Goal: Information Seeking & Learning: Check status

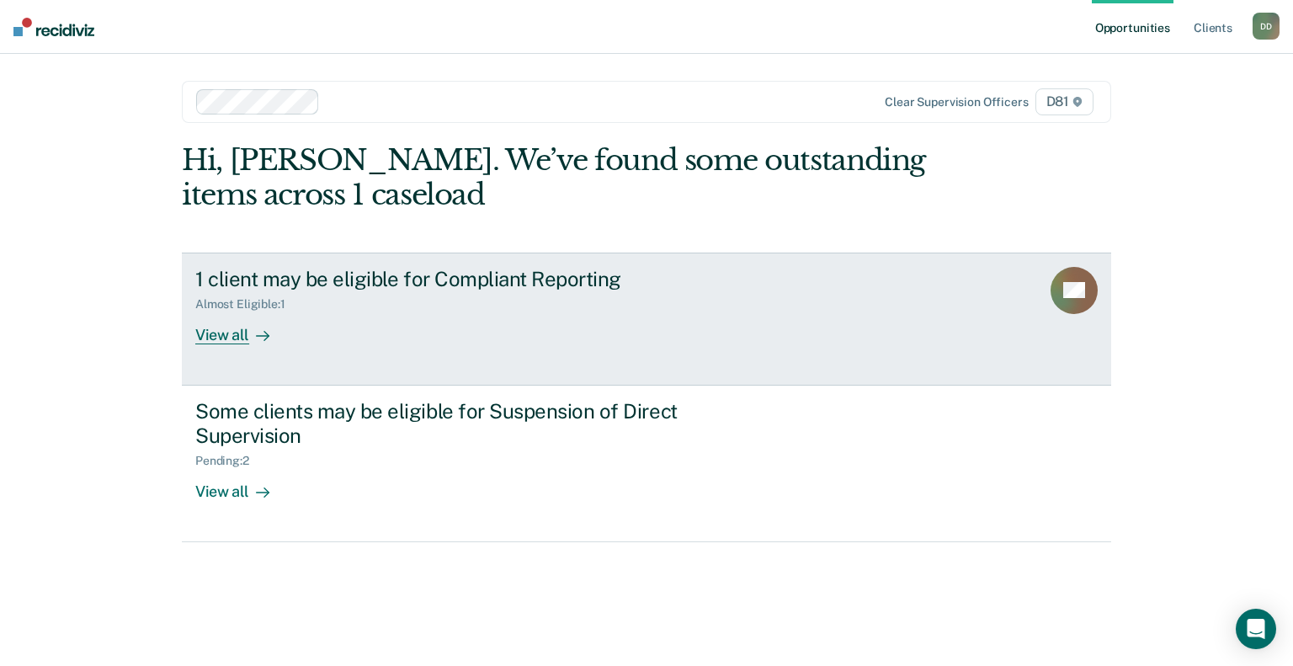
click at [240, 336] on div "View all" at bounding box center [242, 327] width 94 height 33
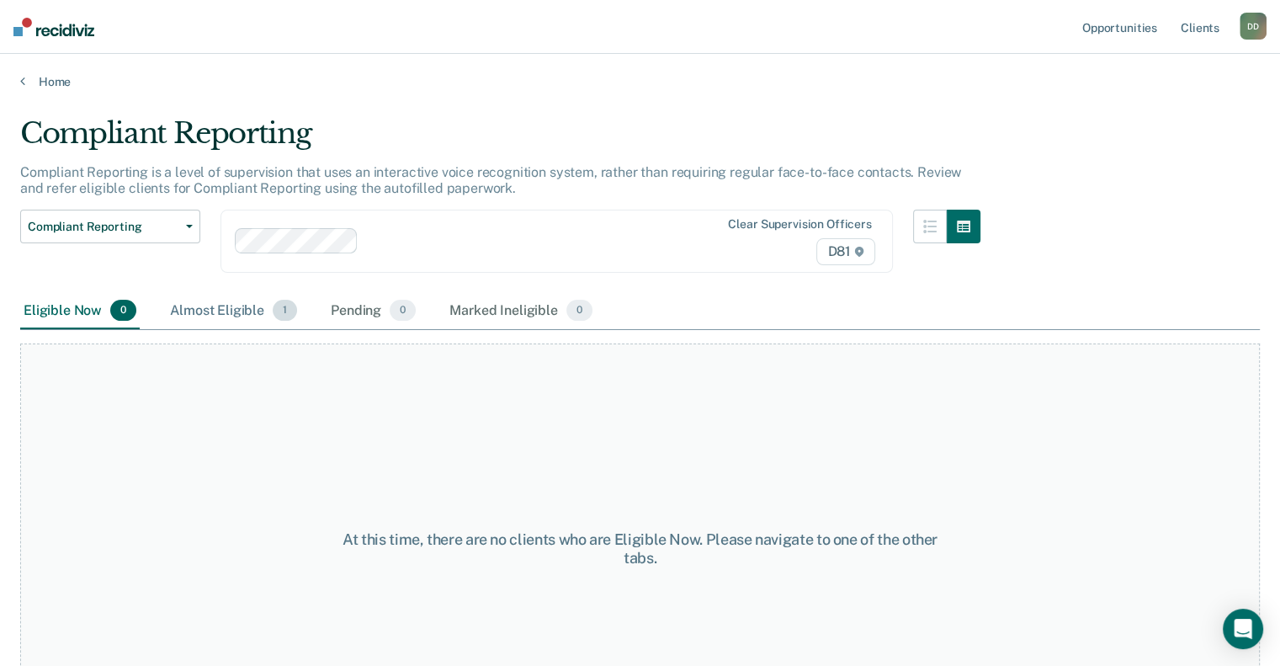
click at [220, 312] on div "Almost Eligible 1" at bounding box center [234, 311] width 134 height 37
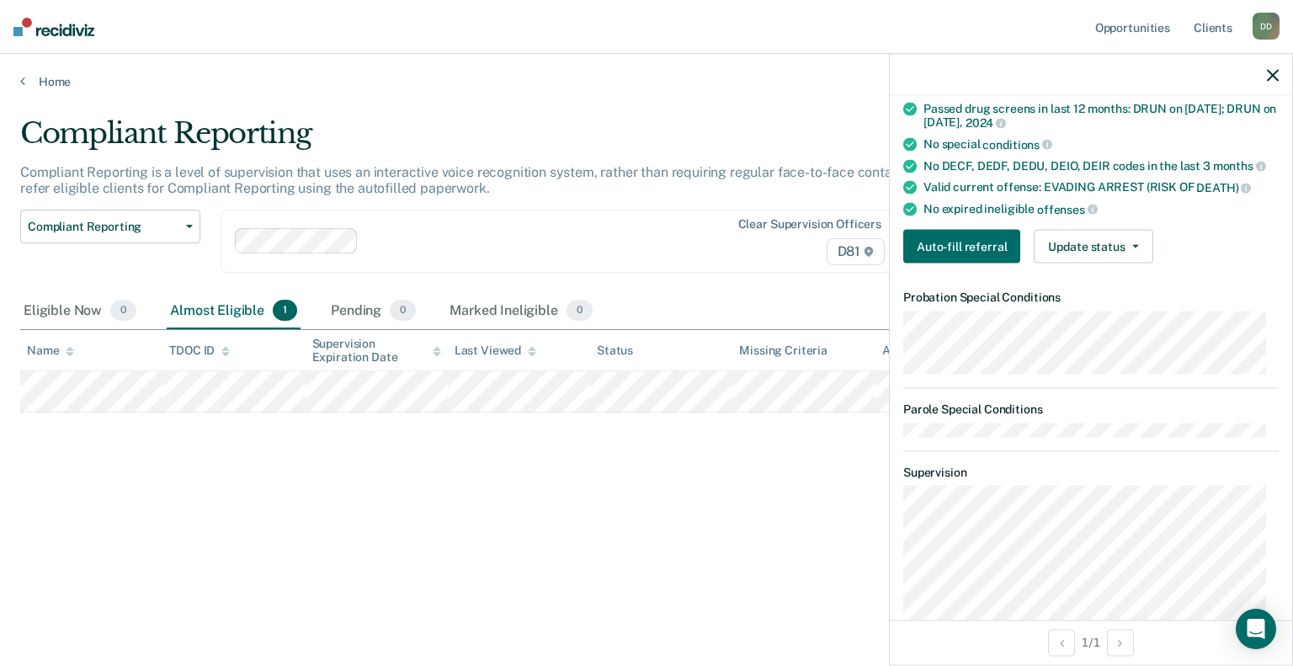
scroll to position [490, 0]
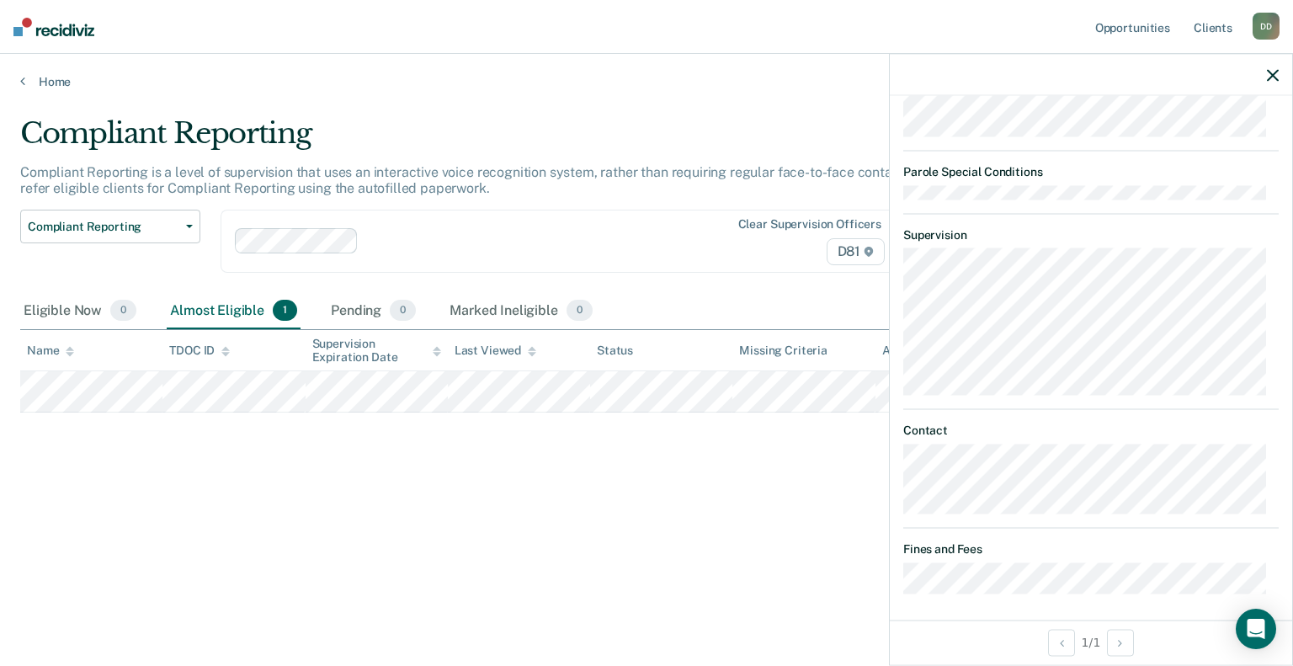
click at [699, 306] on div "Eligible Now 0 Almost Eligible 1 Pending 0 Marked Ineligible 0" at bounding box center [646, 312] width 1252 height 38
click at [1277, 82] on div at bounding box center [1091, 75] width 402 height 42
click at [1277, 67] on button "button" at bounding box center [1273, 74] width 12 height 14
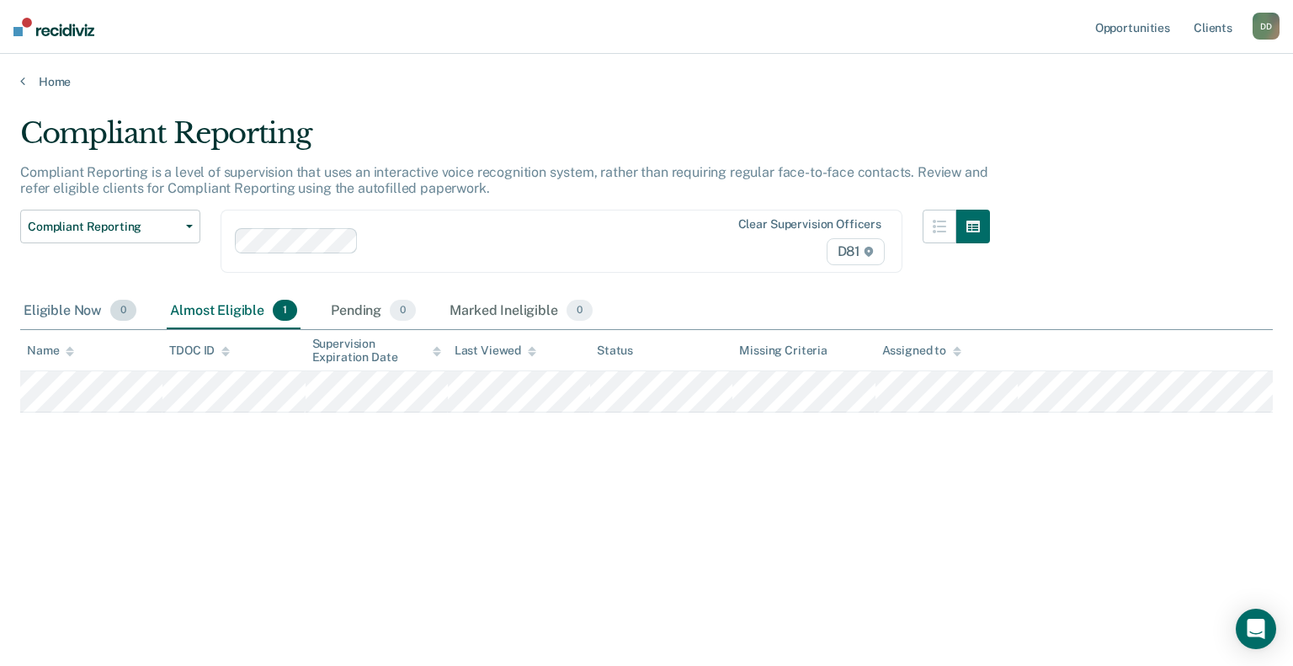
click at [50, 302] on div "Eligible Now 0" at bounding box center [80, 311] width 120 height 37
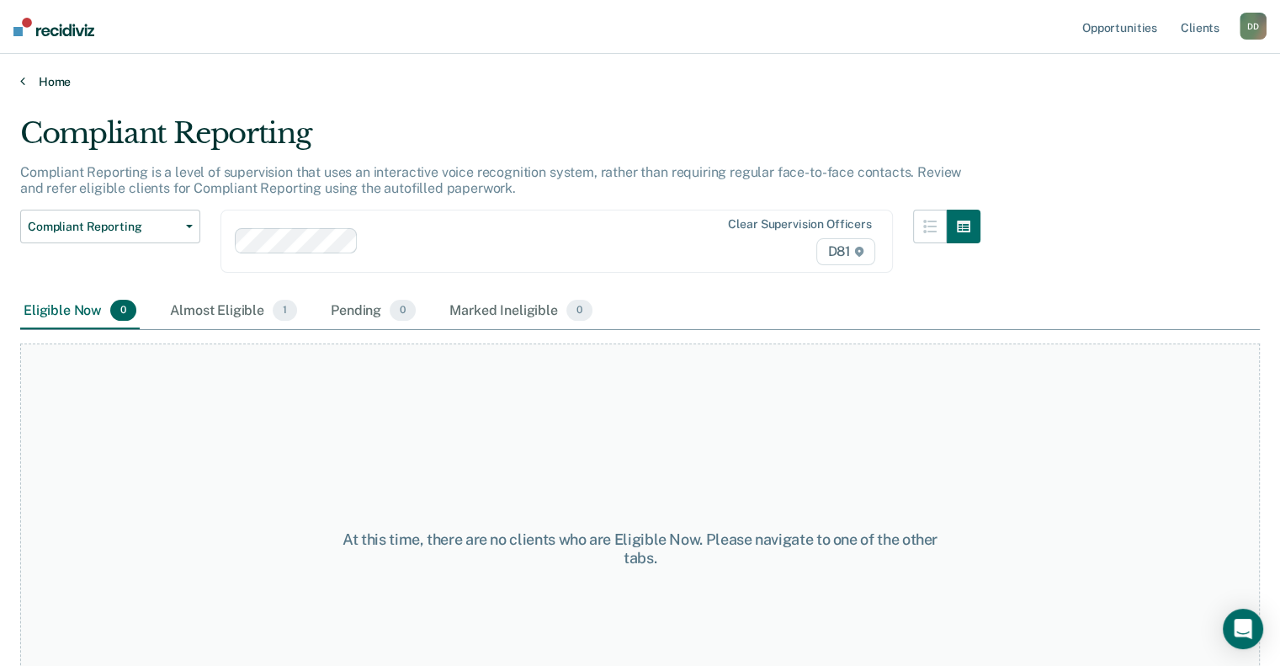
click at [63, 85] on link "Home" at bounding box center [640, 81] width 1240 height 15
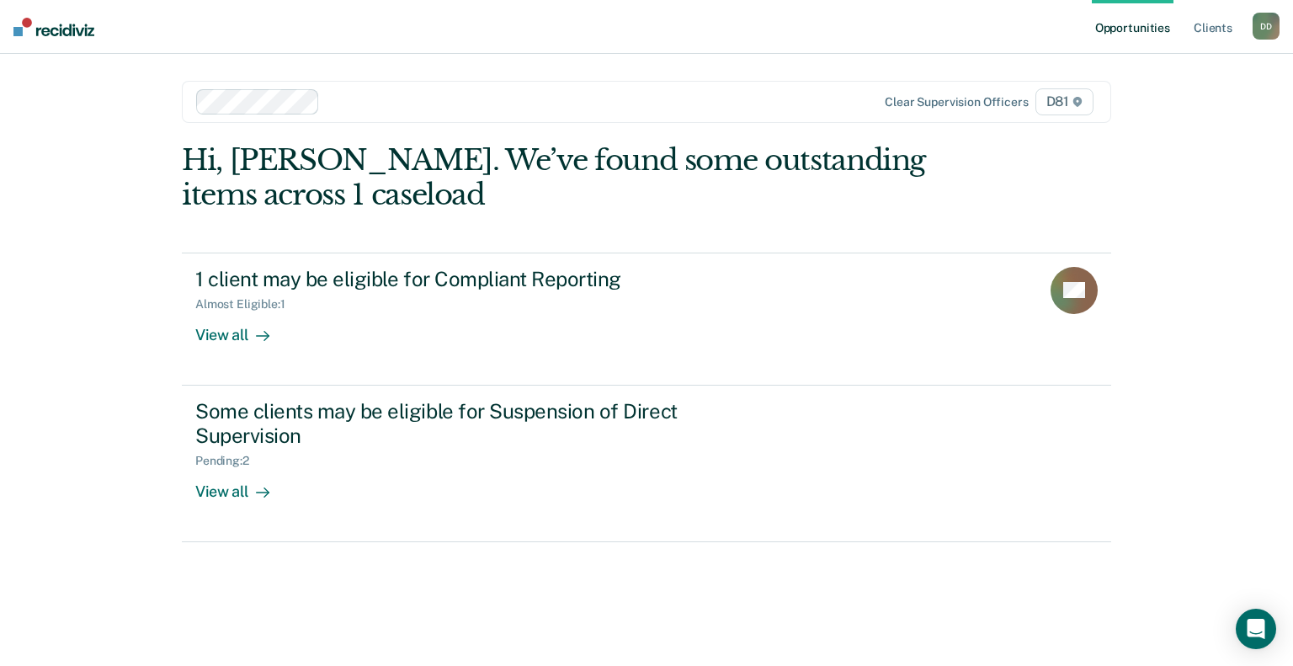
click at [1161, 35] on link "Opportunities" at bounding box center [1133, 27] width 82 height 54
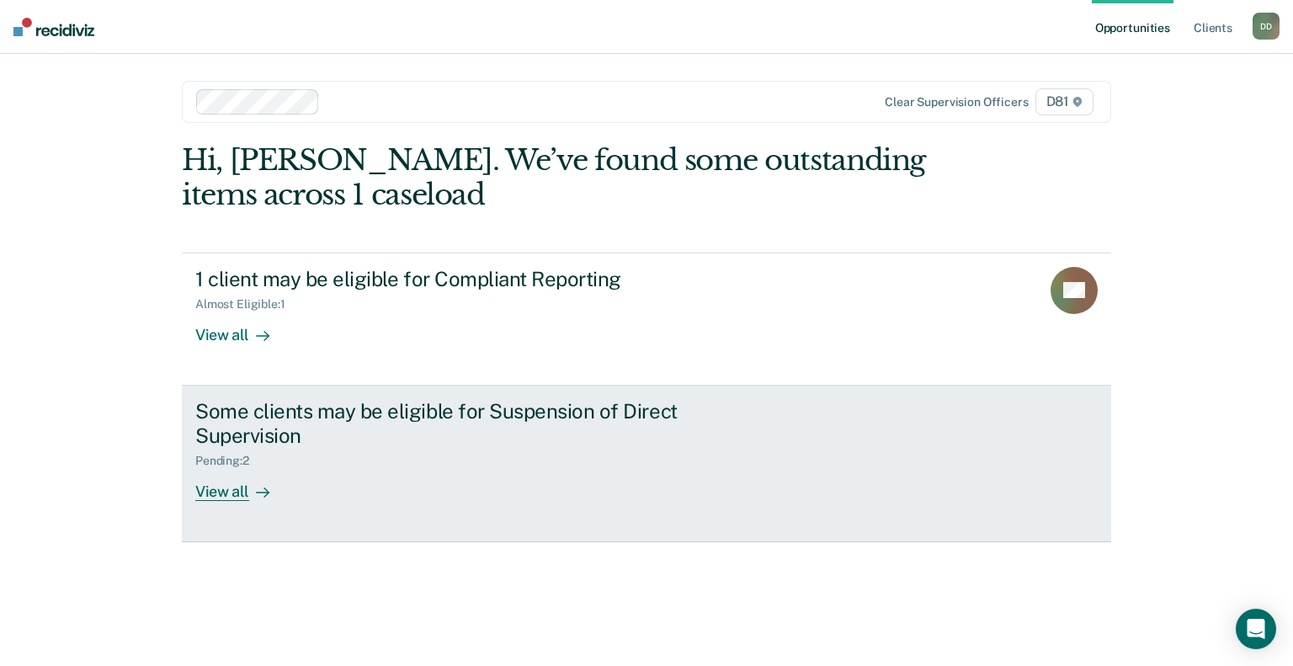
click at [243, 468] on div "View all" at bounding box center [242, 484] width 94 height 33
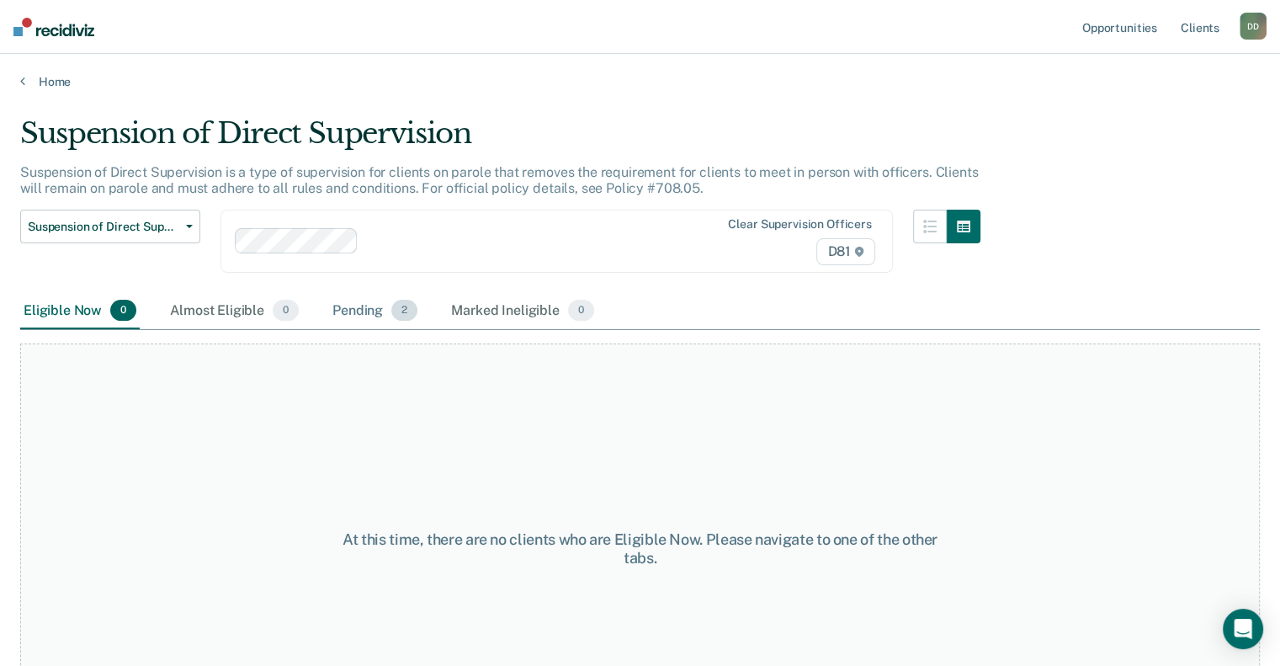
click at [334, 316] on div "Pending 2" at bounding box center [375, 311] width 92 height 37
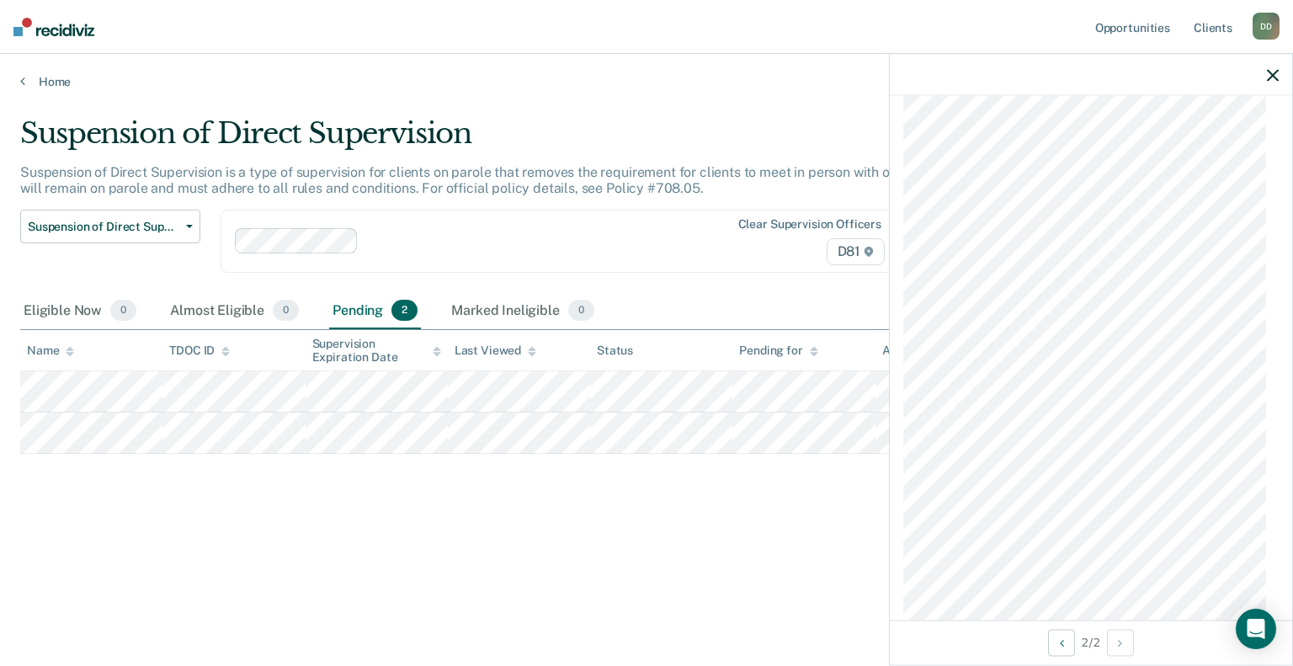
scroll to position [1443, 0]
click at [1274, 77] on icon "button" at bounding box center [1273, 75] width 12 height 12
